Goal: Task Accomplishment & Management: Complete application form

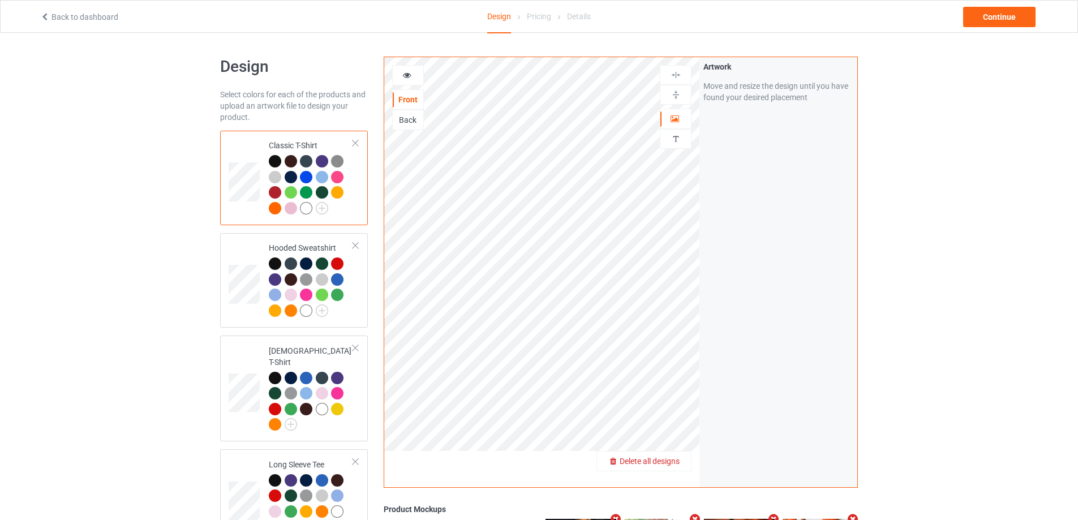
click at [671, 463] on span "Delete all designs" at bounding box center [650, 461] width 60 height 9
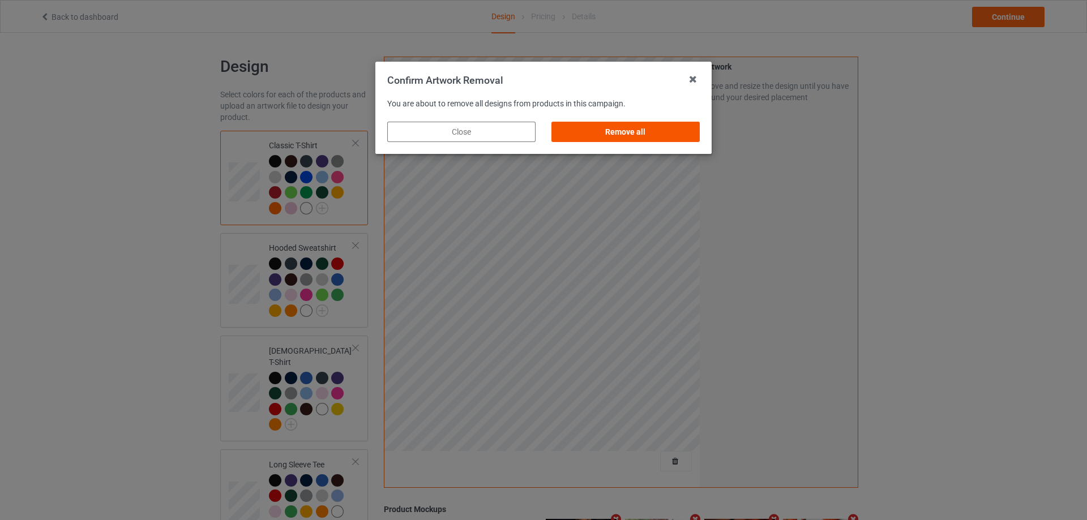
click at [610, 130] on div "Remove all" at bounding box center [625, 132] width 148 height 20
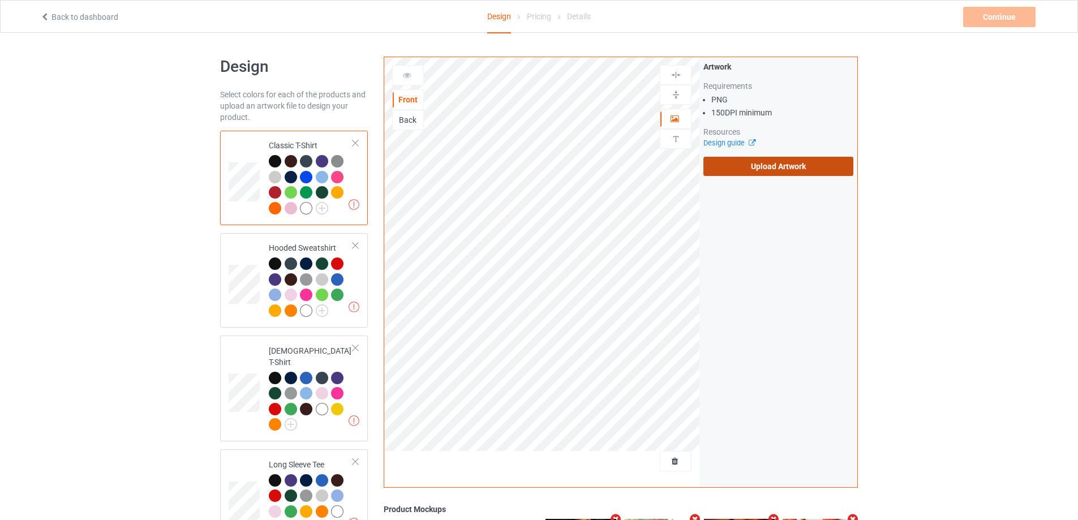
click at [784, 171] on label "Upload Artwork" at bounding box center [778, 166] width 150 height 19
click at [0, 0] on input "Upload Artwork" at bounding box center [0, 0] width 0 height 0
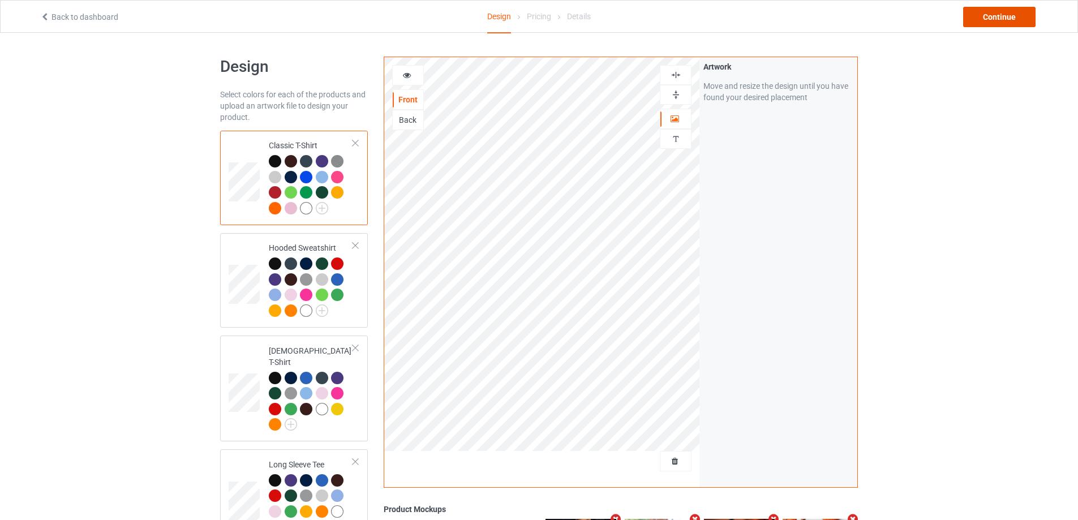
click at [989, 20] on div "Continue" at bounding box center [999, 17] width 72 height 20
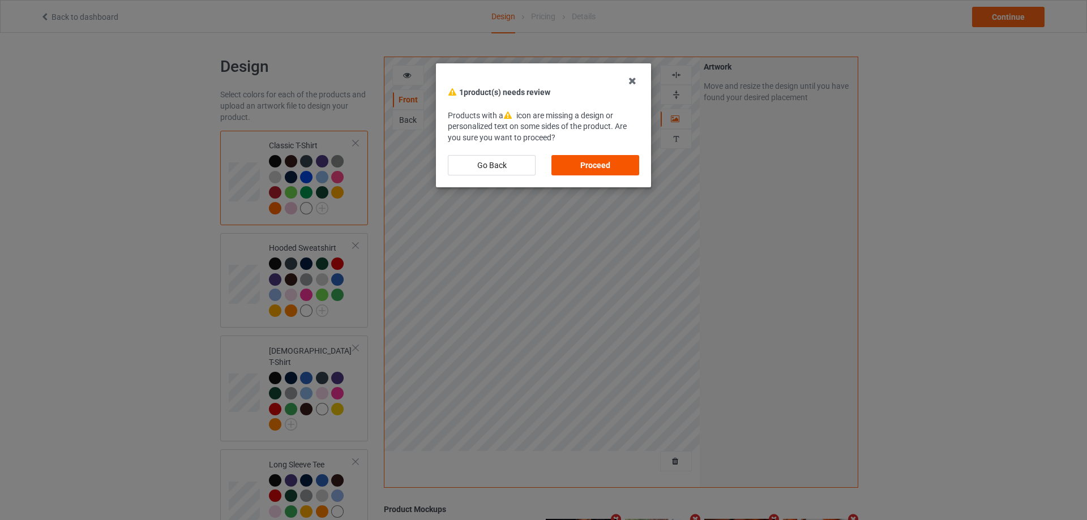
click at [606, 161] on div "Proceed" at bounding box center [595, 165] width 88 height 20
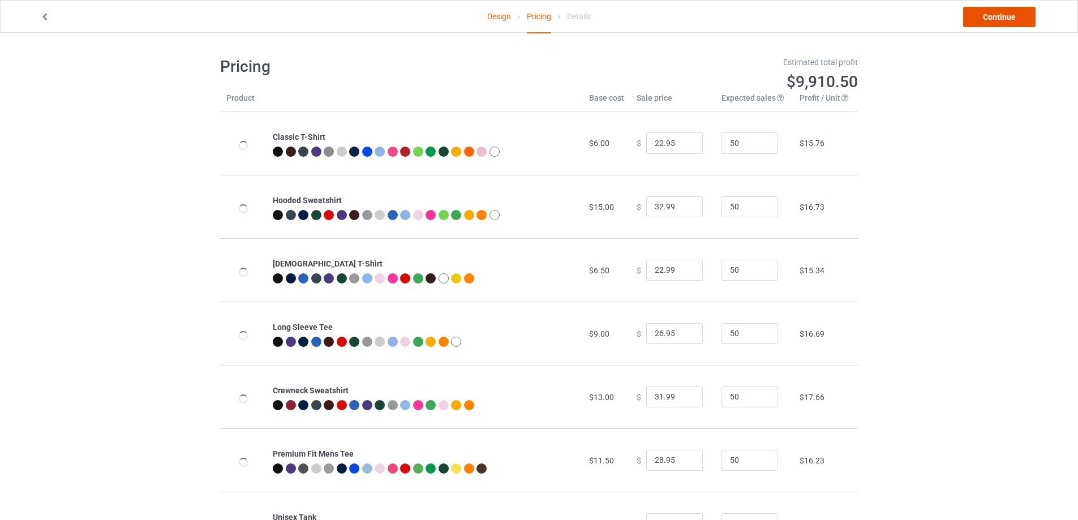
click at [998, 15] on link "Continue" at bounding box center [999, 17] width 72 height 20
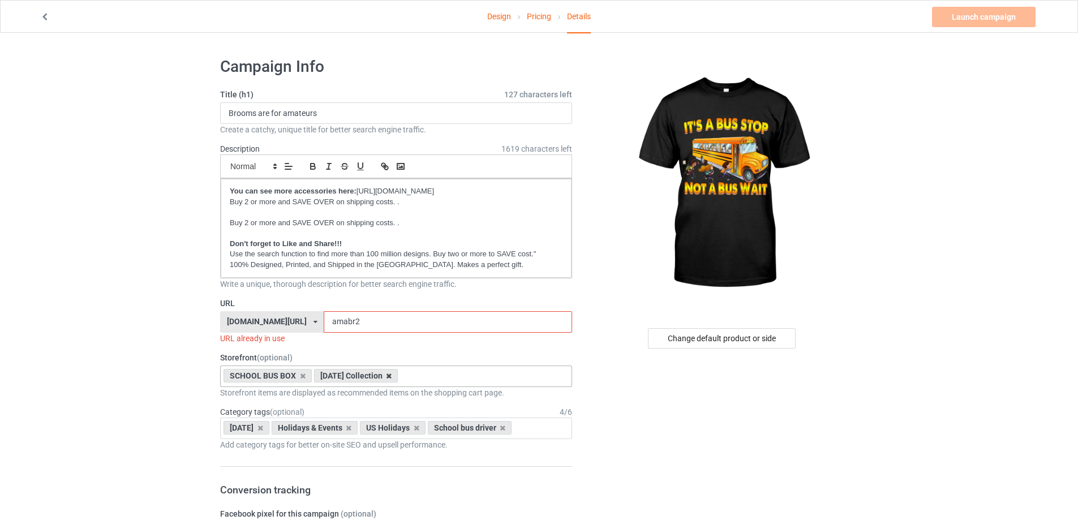
click at [392, 377] on icon at bounding box center [389, 375] width 6 height 7
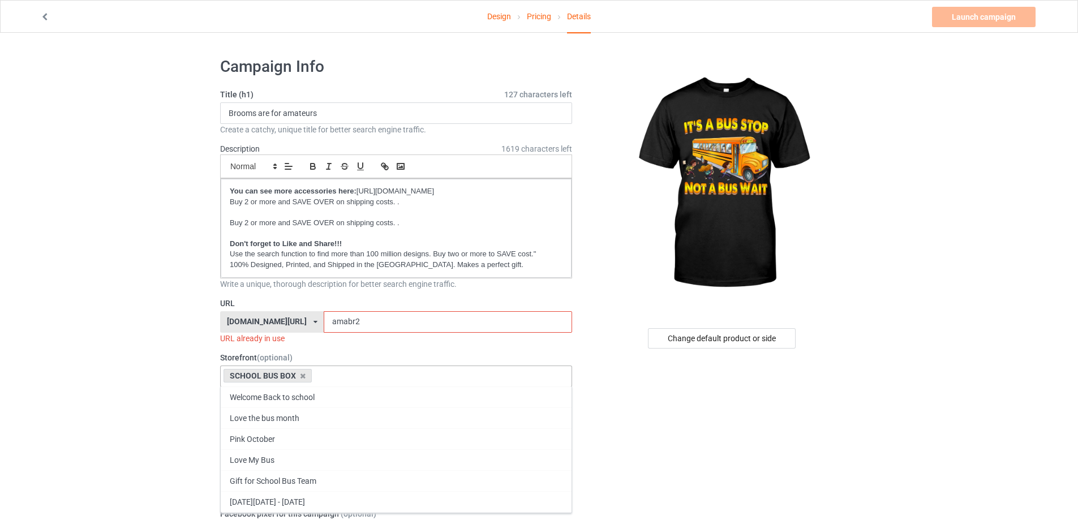
click at [368, 318] on input "amabr2" at bounding box center [448, 322] width 248 height 22
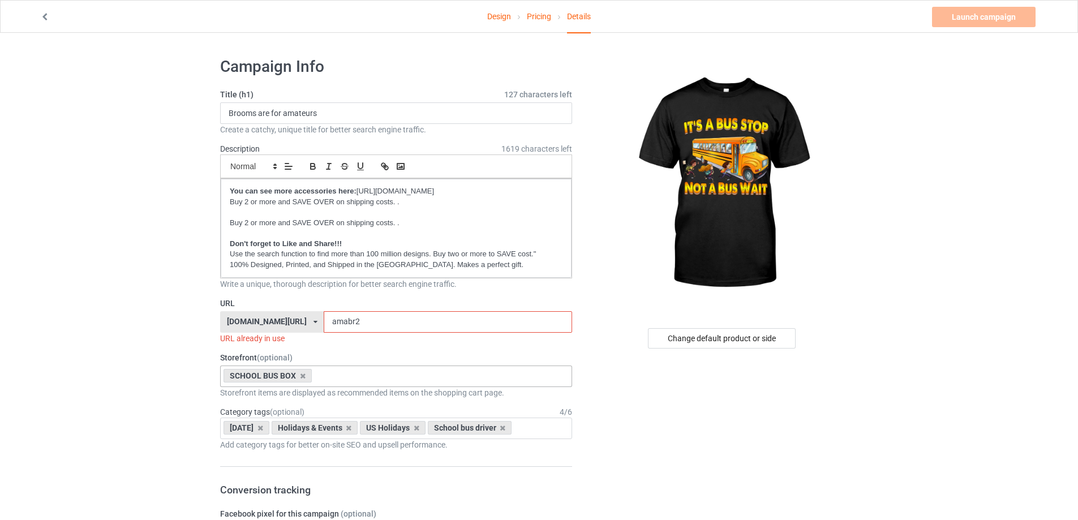
click at [368, 318] on input "amabr2" at bounding box center [448, 322] width 248 height 22
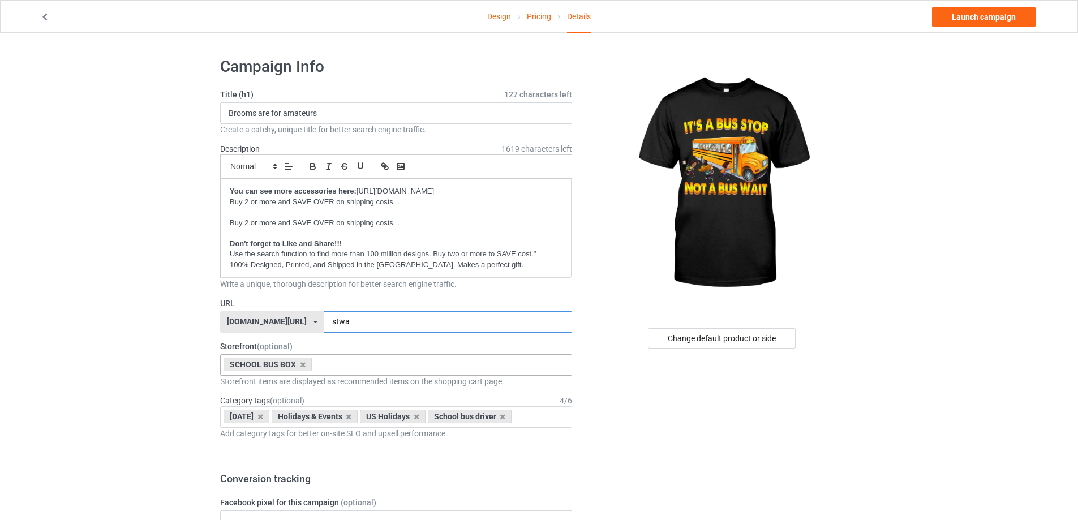
type input "stwa"
click at [340, 118] on input "Brooms are for amateurs" at bounding box center [396, 113] width 352 height 22
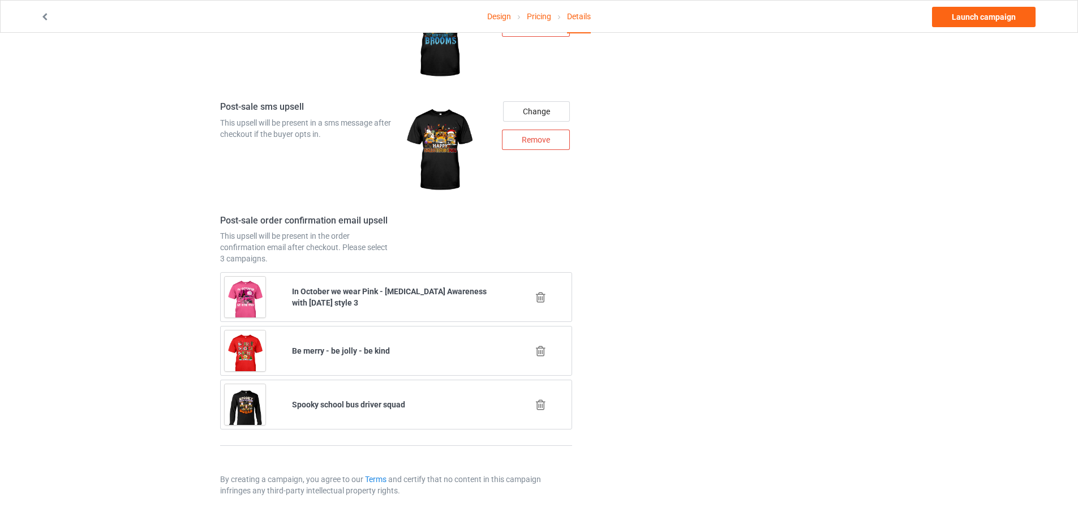
scroll to position [1179, 0]
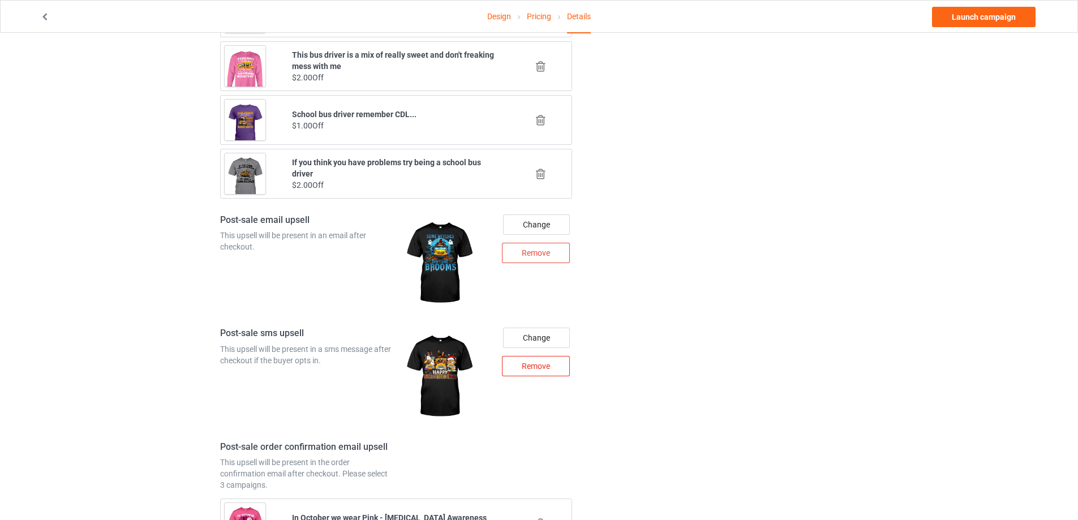
type input "It's a bus stop - Not a bus wait"
click at [533, 366] on div "Remove" at bounding box center [536, 366] width 68 height 20
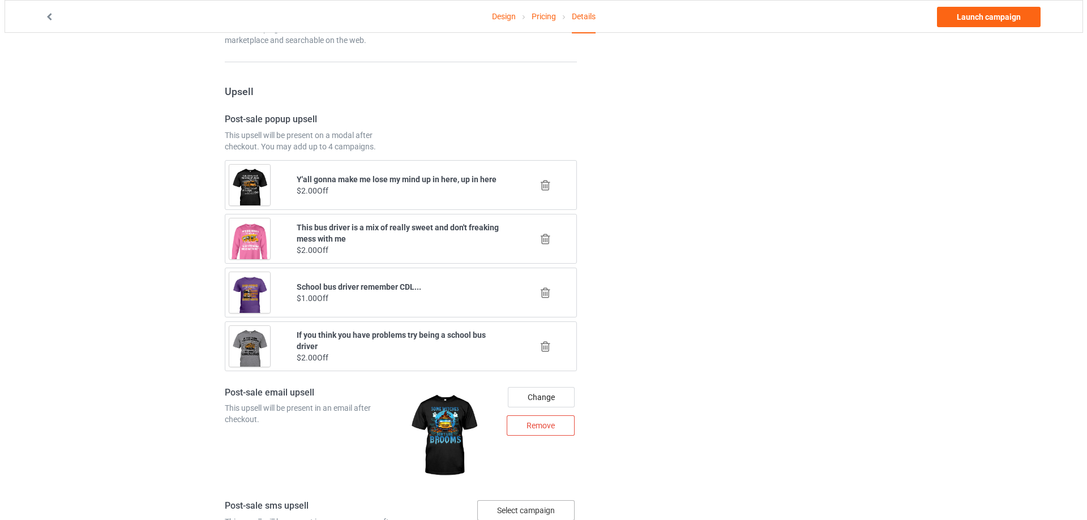
scroll to position [1233, 0]
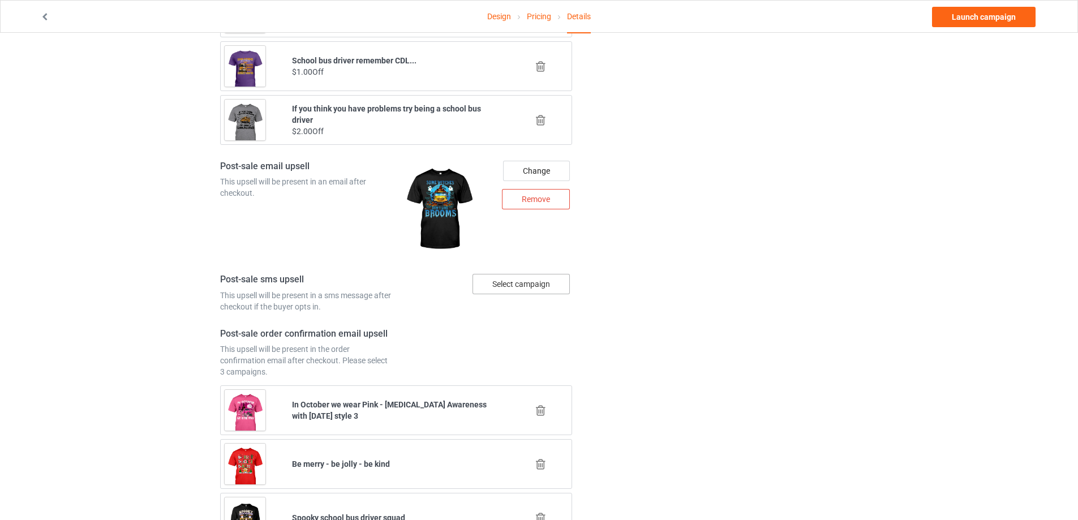
click at [519, 280] on div "Select campaign" at bounding box center [521, 284] width 97 height 20
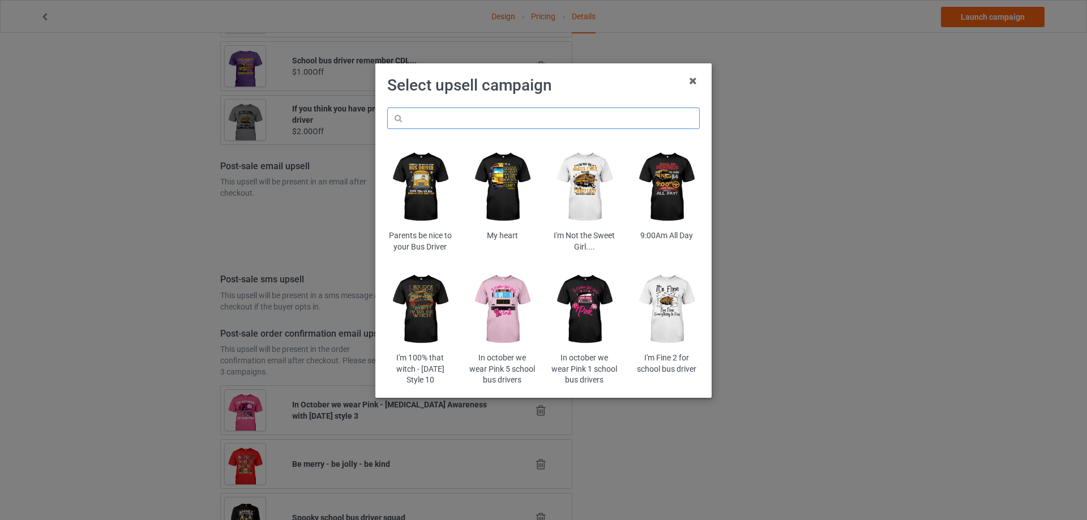
click at [473, 119] on input "text" at bounding box center [543, 119] width 312 height 22
paste input "sowit"
type input "sowit"
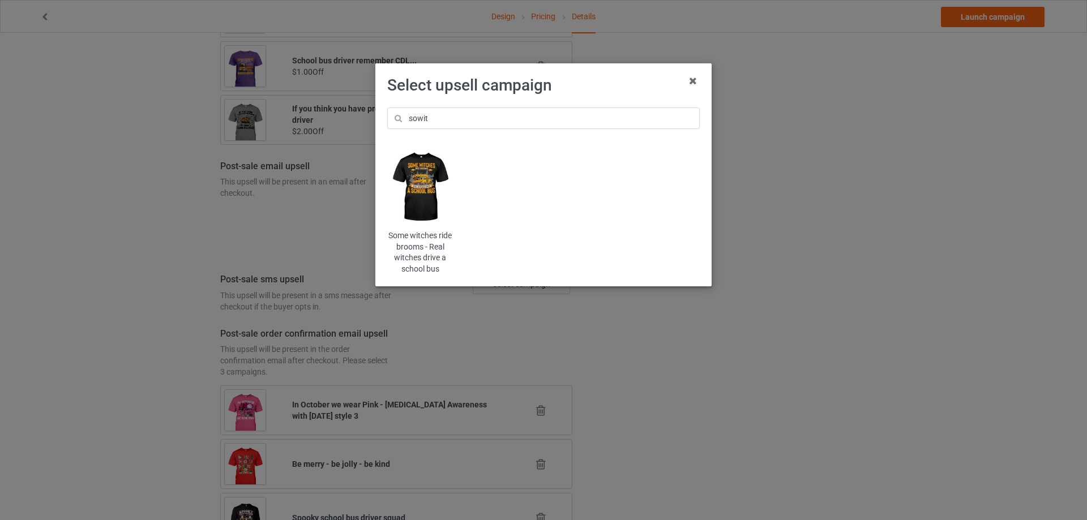
click at [418, 173] on img at bounding box center [420, 187] width 66 height 83
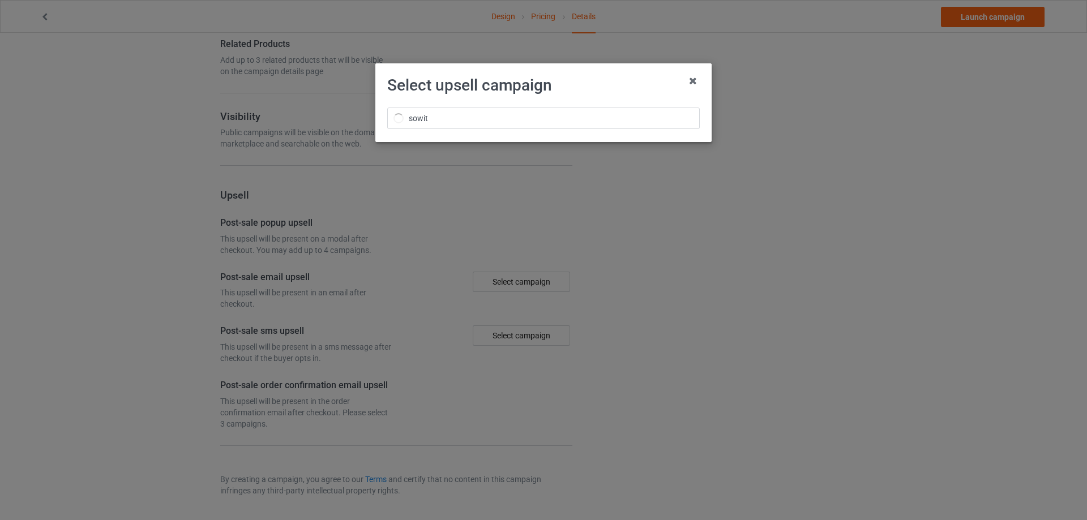
scroll to position [737, 0]
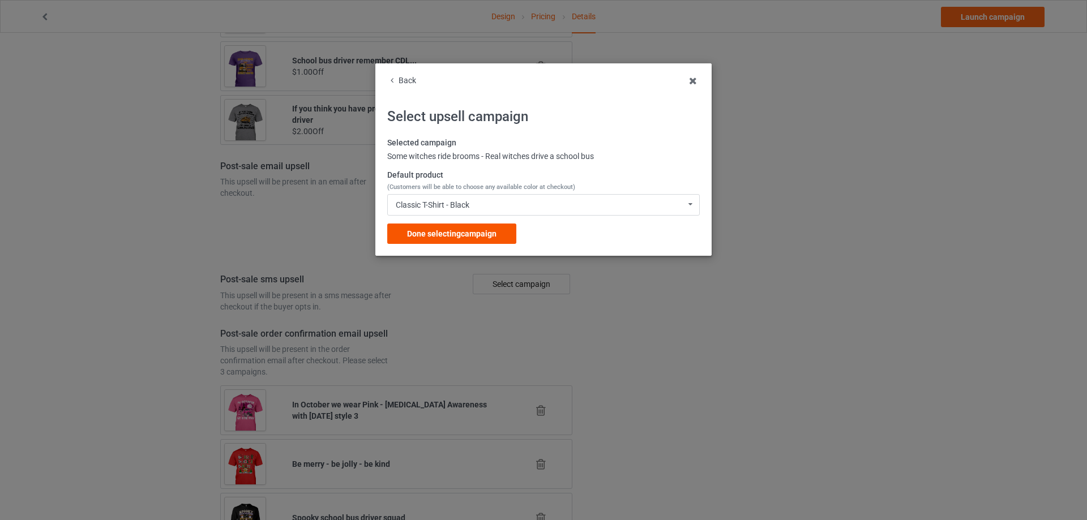
click at [446, 235] on span "Done selecting campaign" at bounding box center [451, 233] width 89 height 9
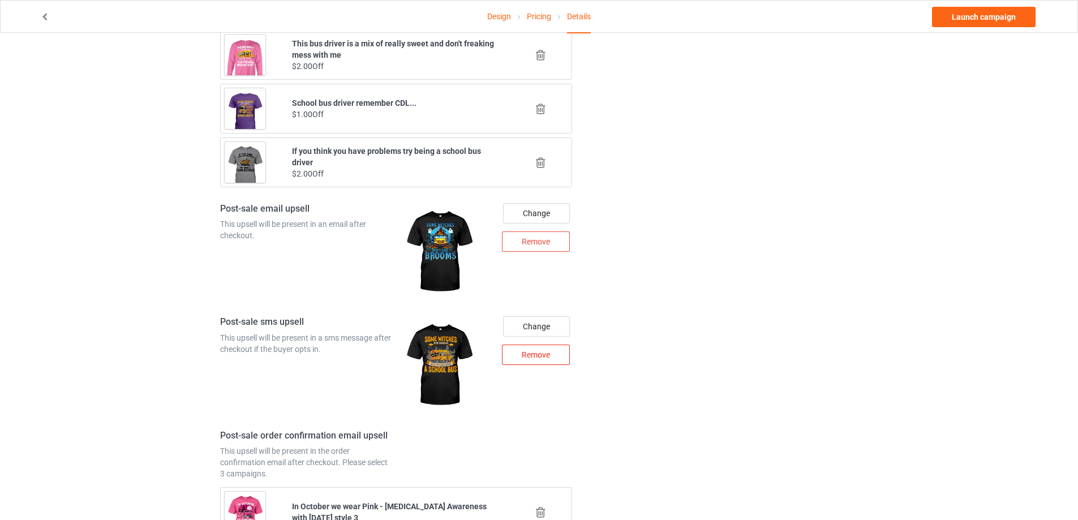
scroll to position [1405, 0]
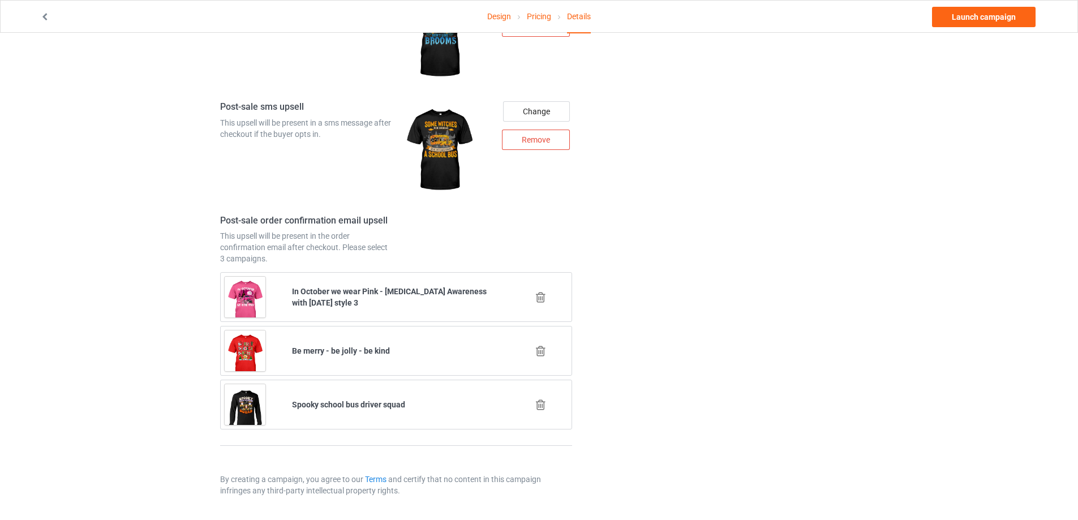
click at [539, 404] on icon at bounding box center [541, 405] width 14 height 12
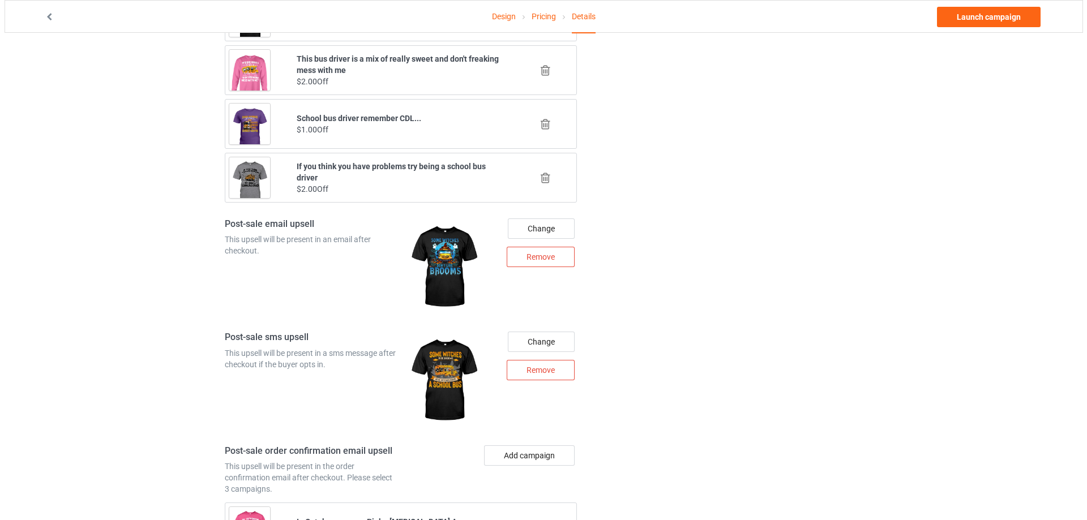
scroll to position [1351, 0]
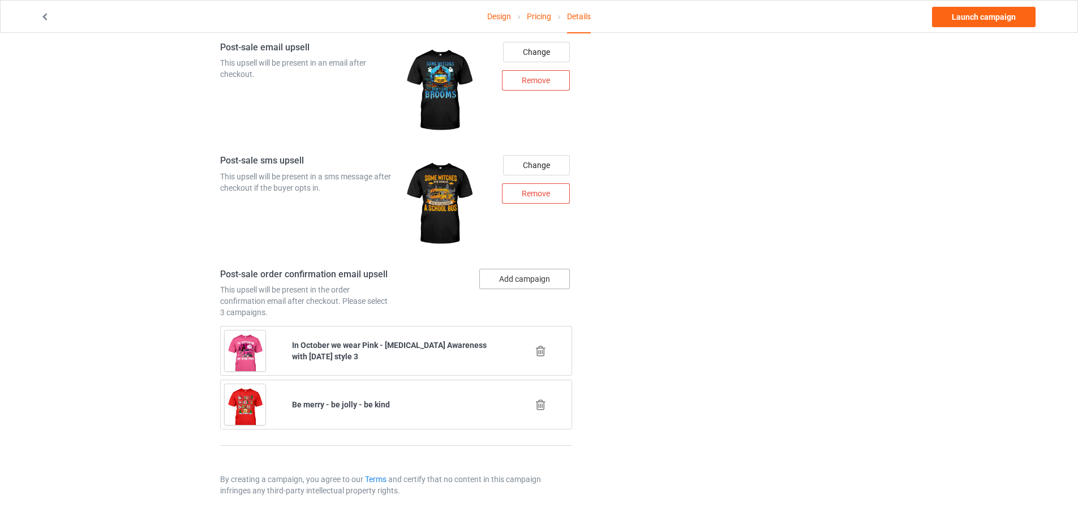
click at [530, 282] on button "Add campaign" at bounding box center [524, 279] width 91 height 20
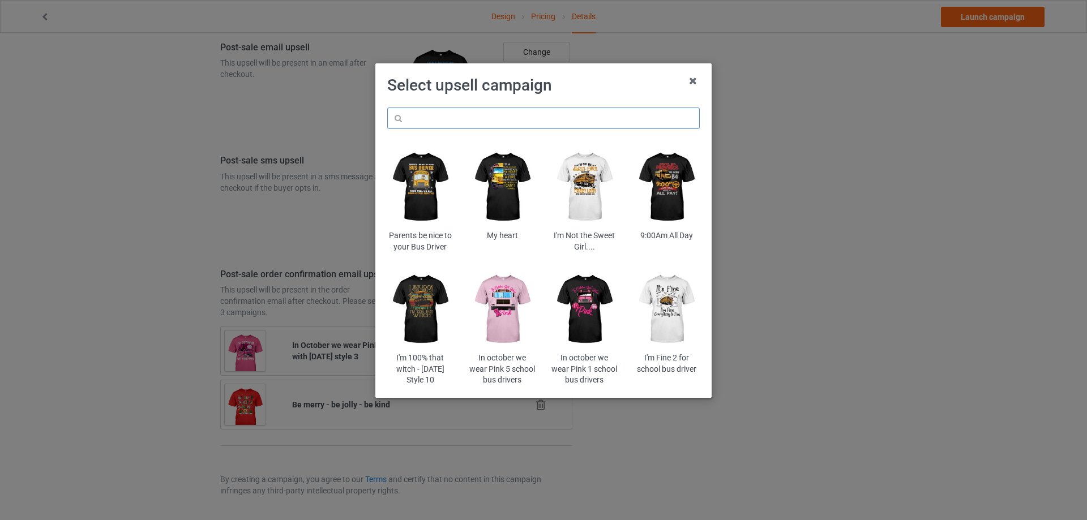
click at [504, 116] on input "text" at bounding box center [543, 119] width 312 height 22
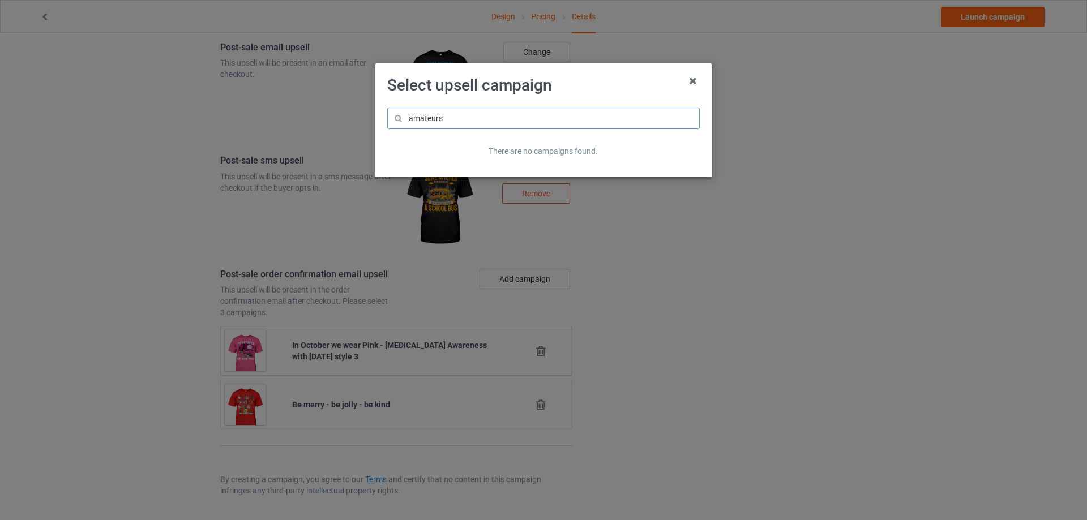
type input "amateurs"
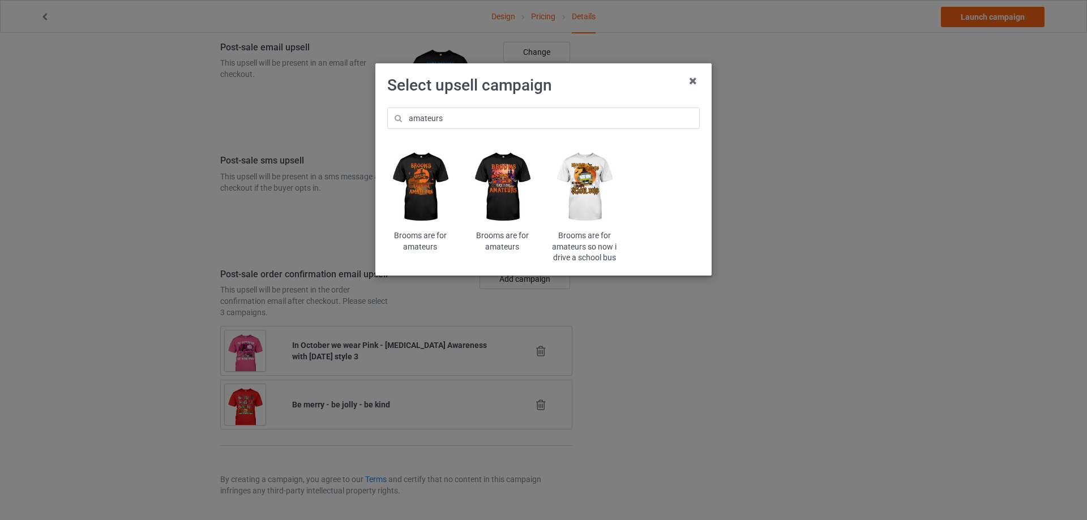
click at [522, 181] on img at bounding box center [502, 187] width 66 height 83
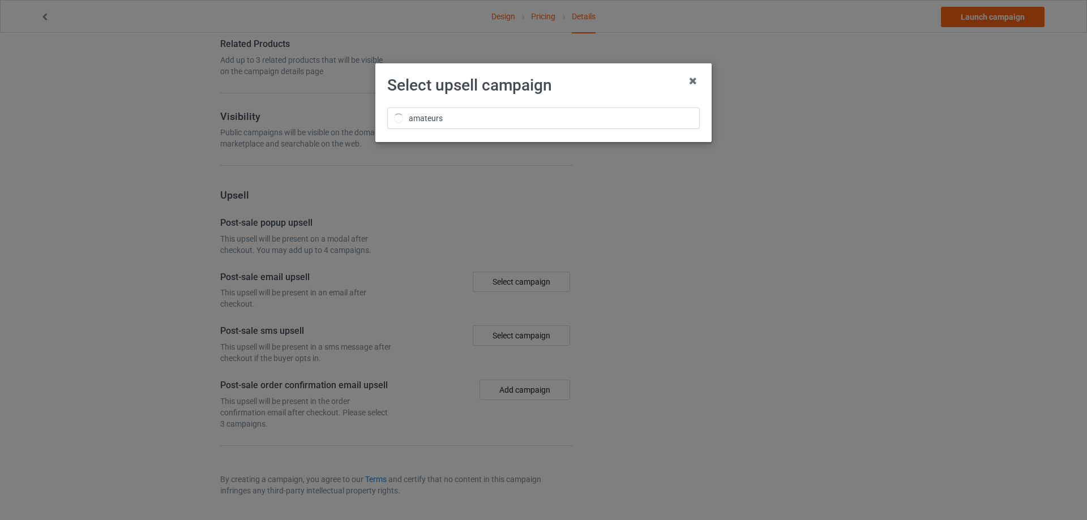
scroll to position [1351, 0]
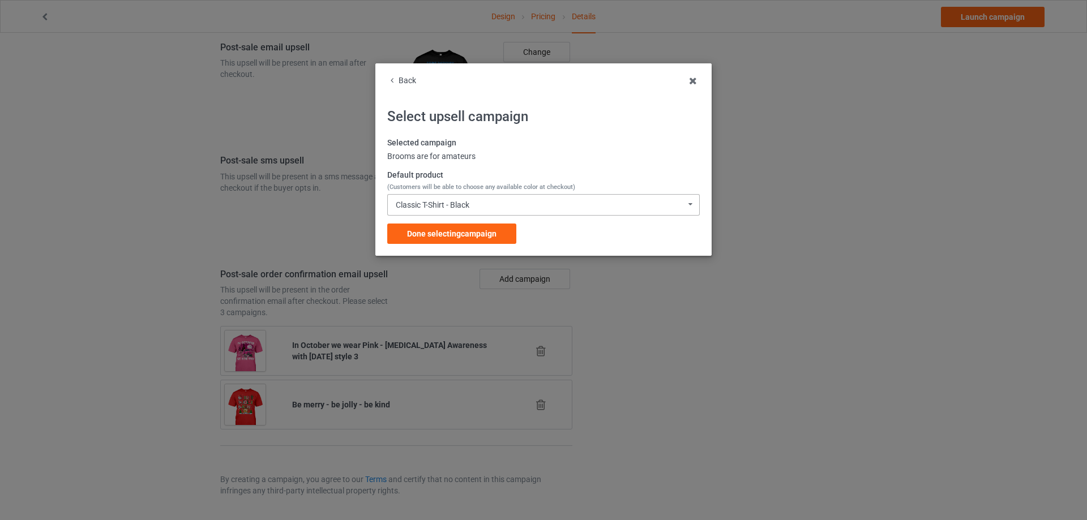
click at [437, 205] on div "Classic T-Shirt - Black" at bounding box center [433, 205] width 74 height 8
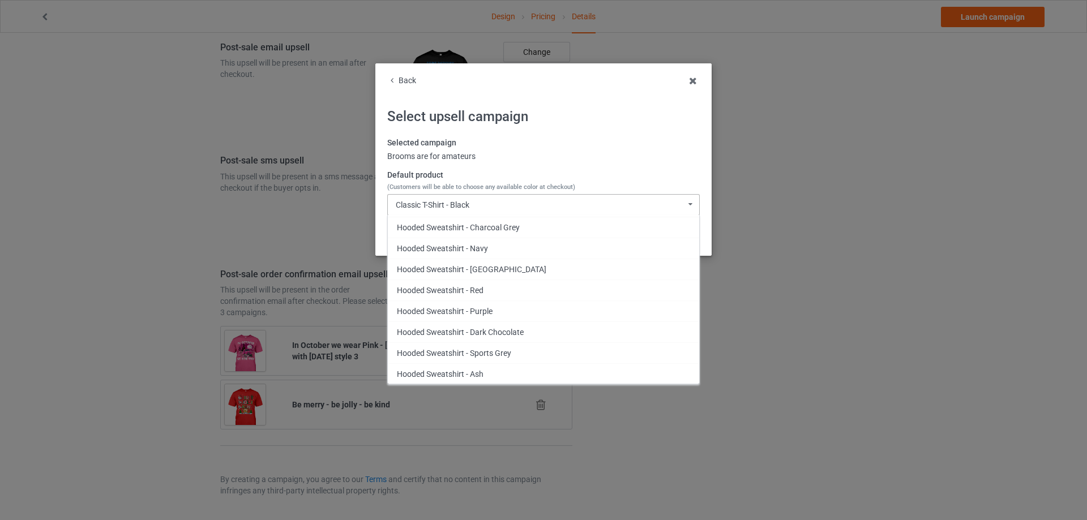
scroll to position [453, 0]
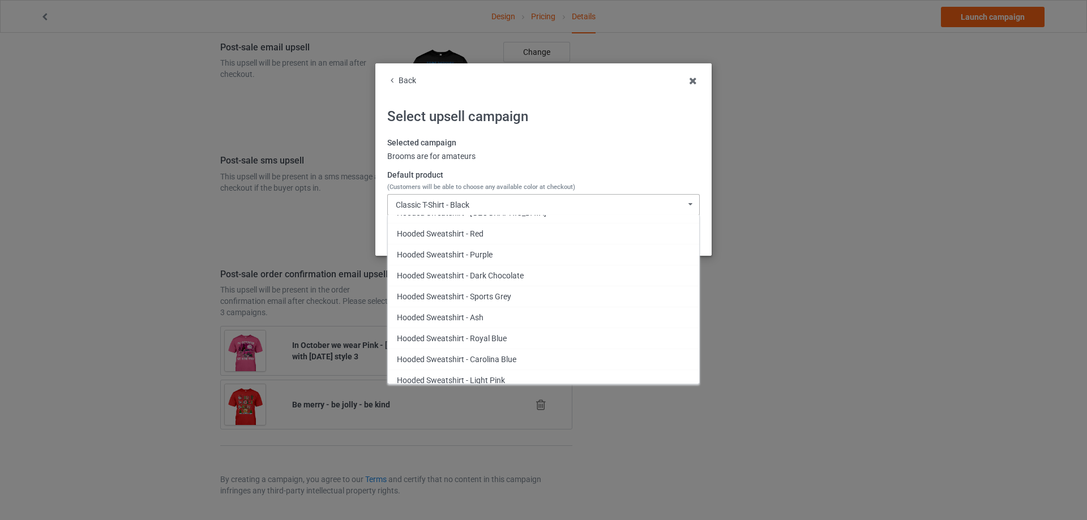
click at [452, 282] on div "Hooded Sweatshirt - Dark Chocolate" at bounding box center [543, 275] width 311 height 21
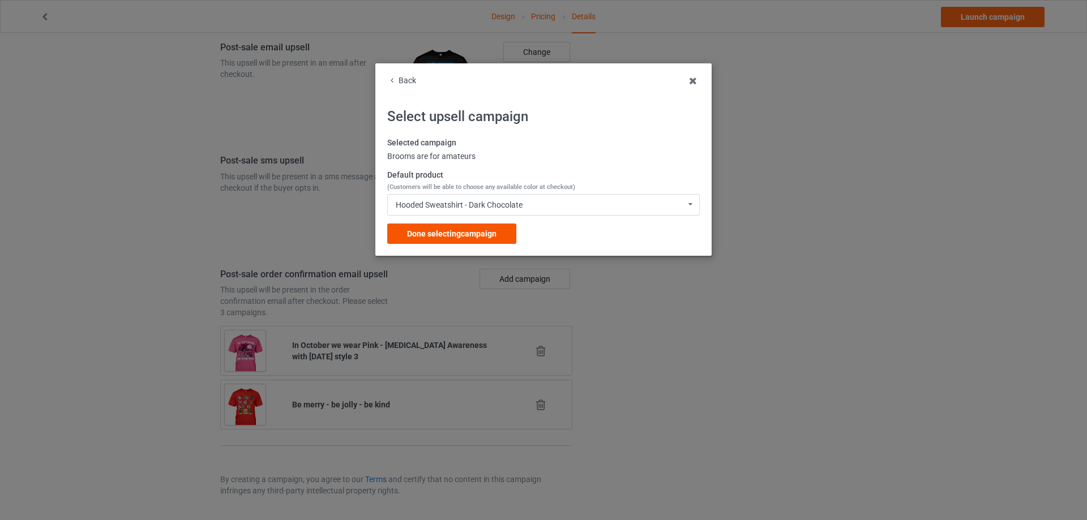
click at [466, 244] on div "Back Select upsell campaign Selected campaign Brooms are for amateurs Default p…" at bounding box center [543, 159] width 336 height 192
click at [486, 227] on div "Done selecting campaign" at bounding box center [451, 234] width 129 height 20
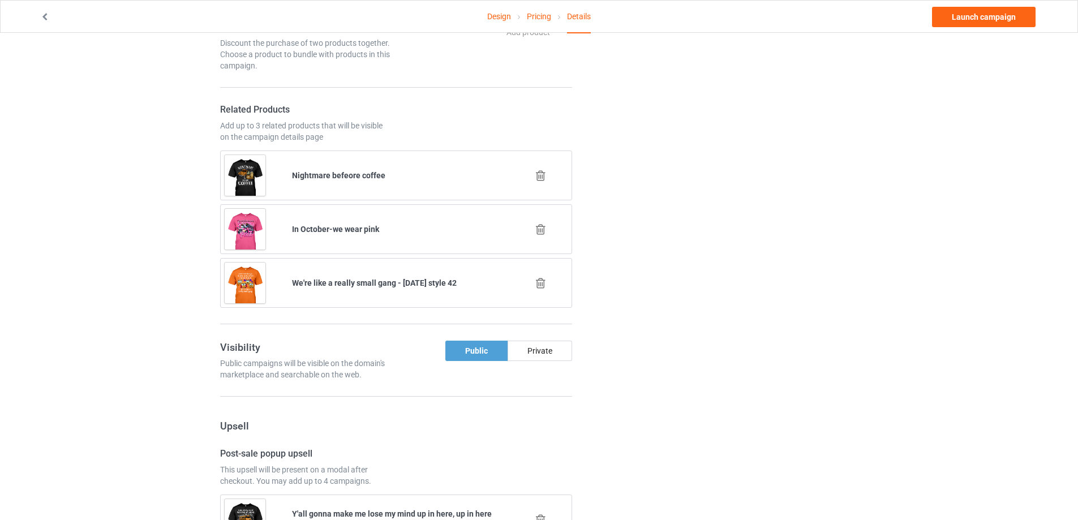
scroll to position [955, 0]
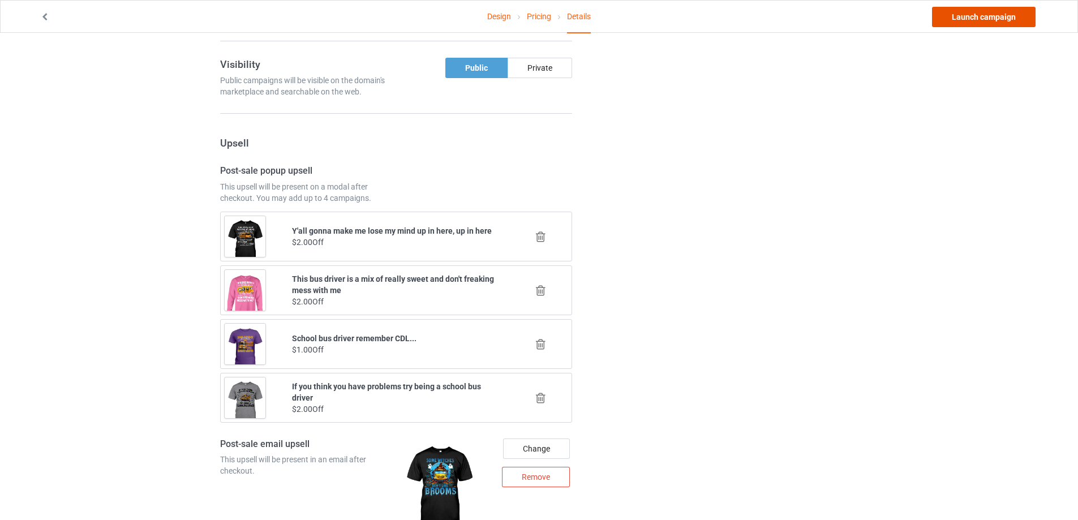
click at [979, 21] on link "Launch campaign" at bounding box center [984, 17] width 104 height 20
